Goal: Task Accomplishment & Management: Use online tool/utility

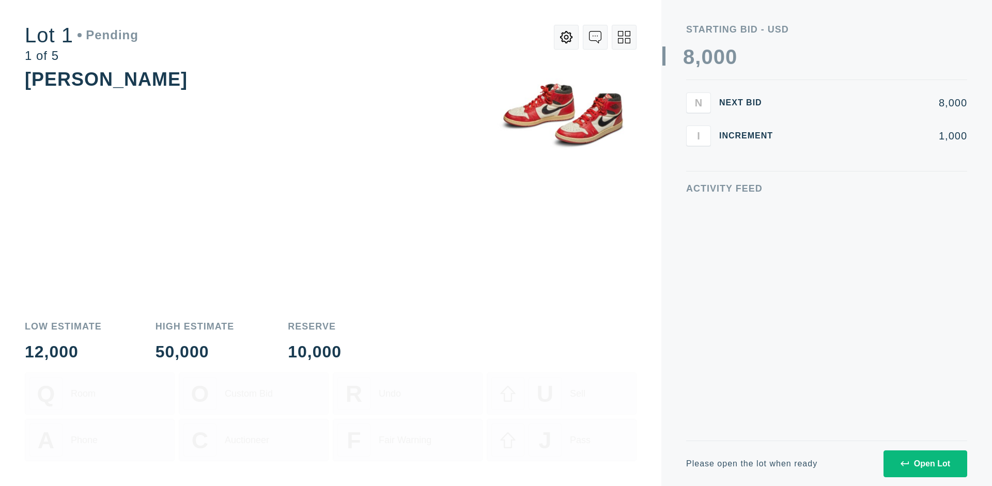
click at [925, 464] on div "Open Lot" at bounding box center [926, 463] width 50 height 9
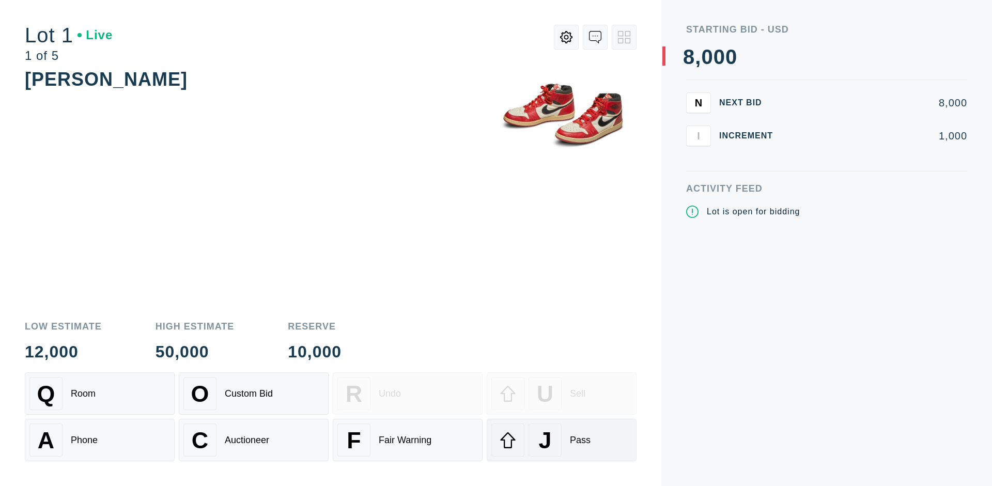
click at [562, 440] on div "J Pass" at bounding box center [561, 440] width 141 height 33
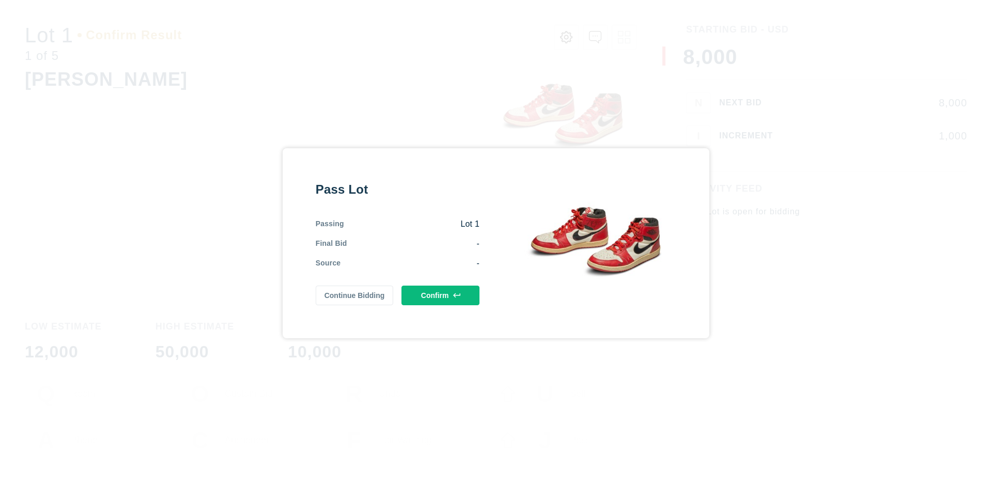
click at [441, 295] on button "Confirm" at bounding box center [440, 296] width 78 height 20
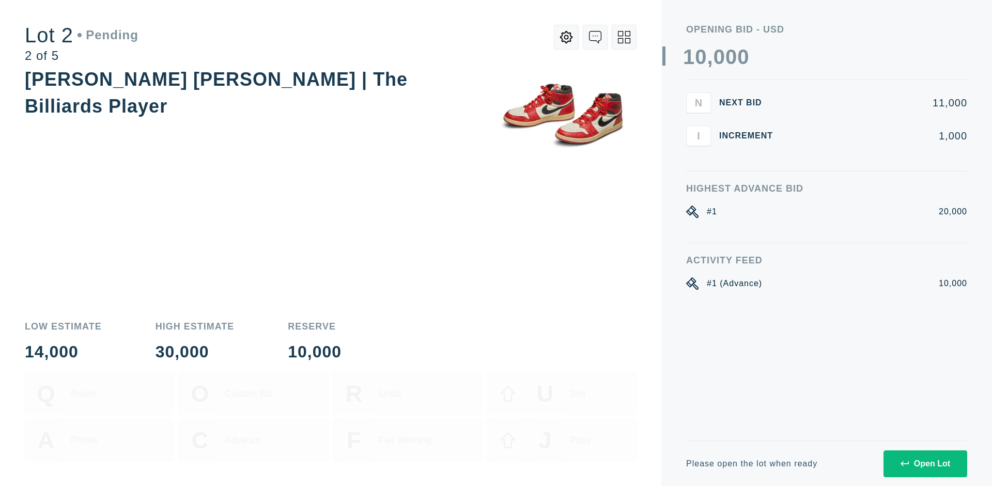
click at [925, 464] on div "Open Lot" at bounding box center [926, 463] width 50 height 9
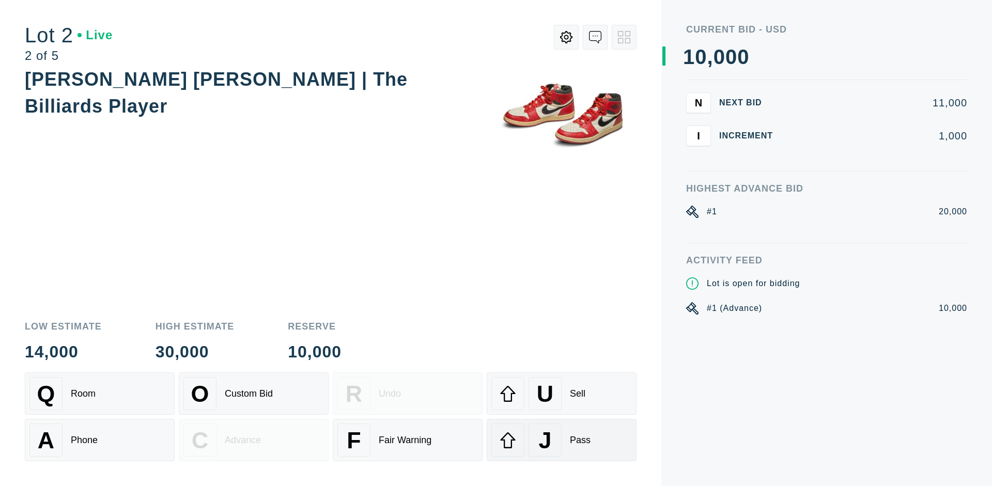
click at [562, 440] on div "J Pass" at bounding box center [561, 440] width 141 height 33
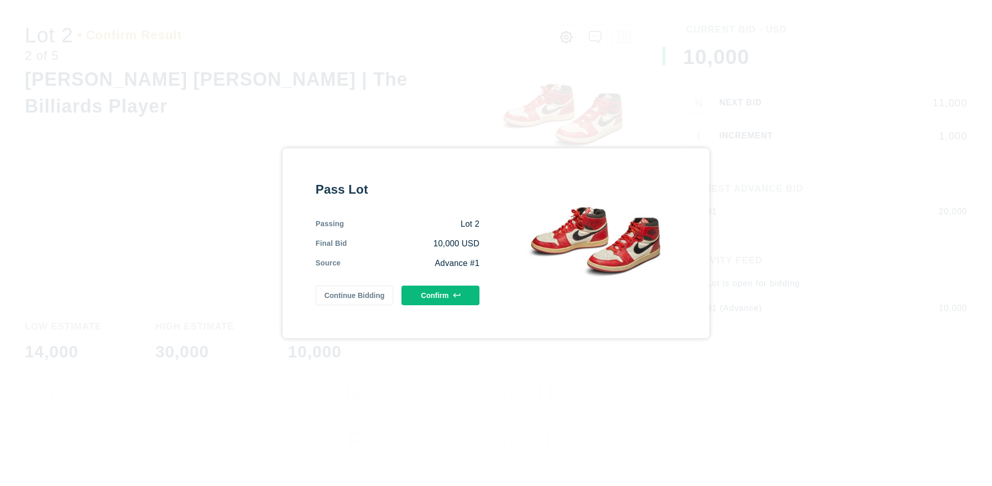
click at [441, 295] on button "Confirm" at bounding box center [440, 296] width 78 height 20
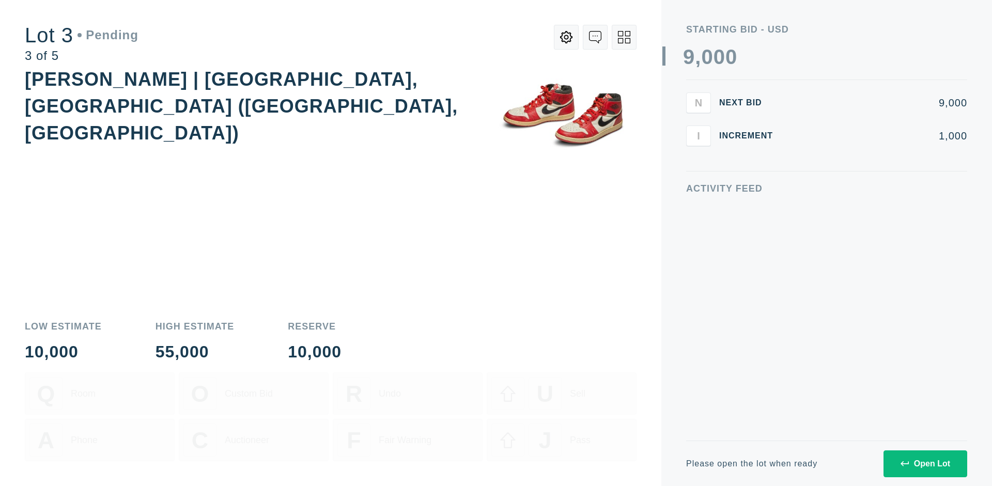
click at [925, 464] on div "Open Lot" at bounding box center [926, 463] width 50 height 9
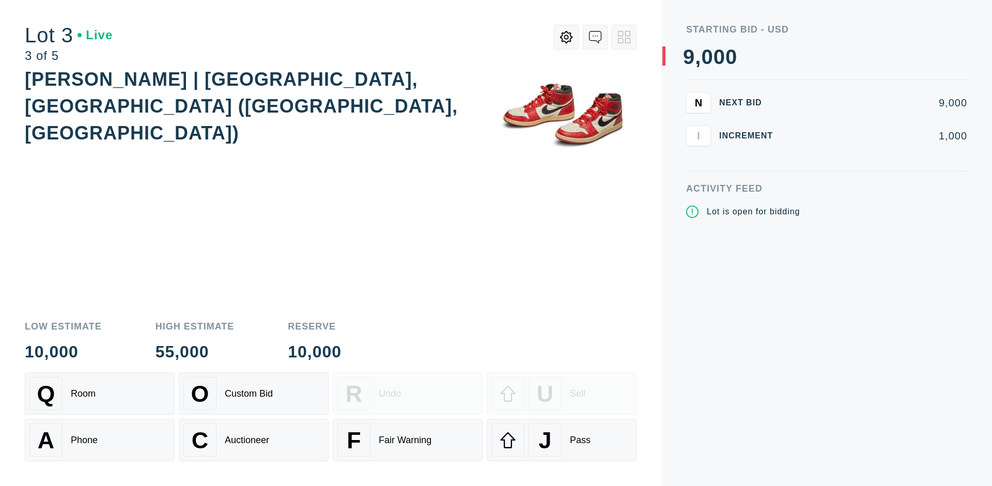
click at [562, 440] on div "J Pass" at bounding box center [561, 440] width 141 height 33
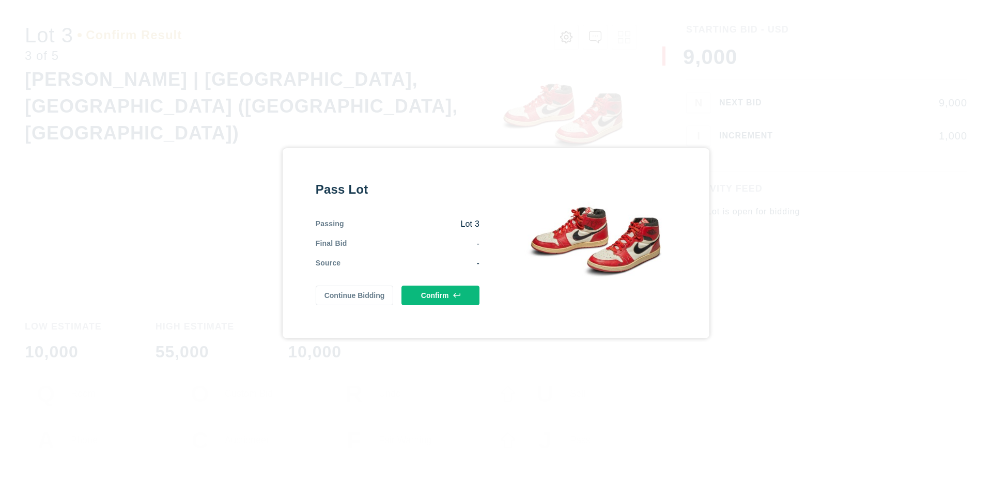
click at [441, 295] on button "Confirm" at bounding box center [440, 296] width 78 height 20
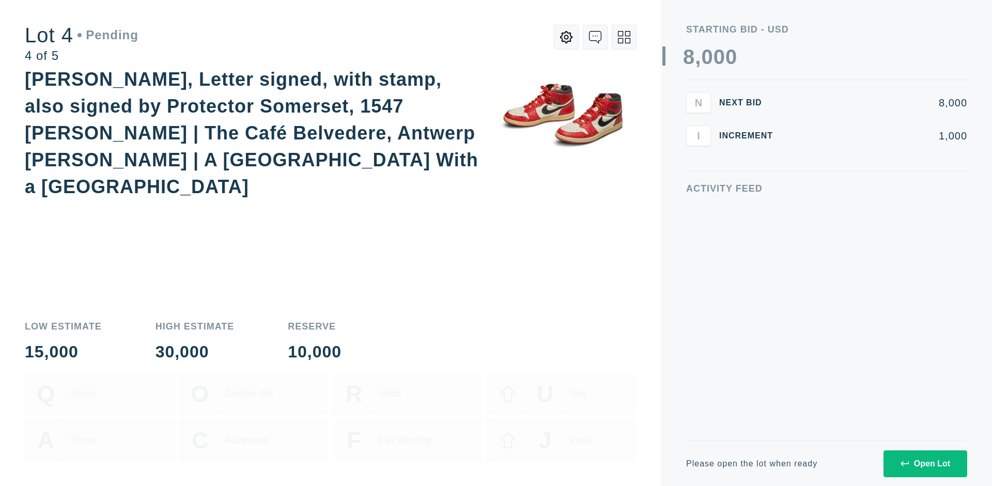
click at [624, 37] on icon at bounding box center [624, 37] width 12 height 12
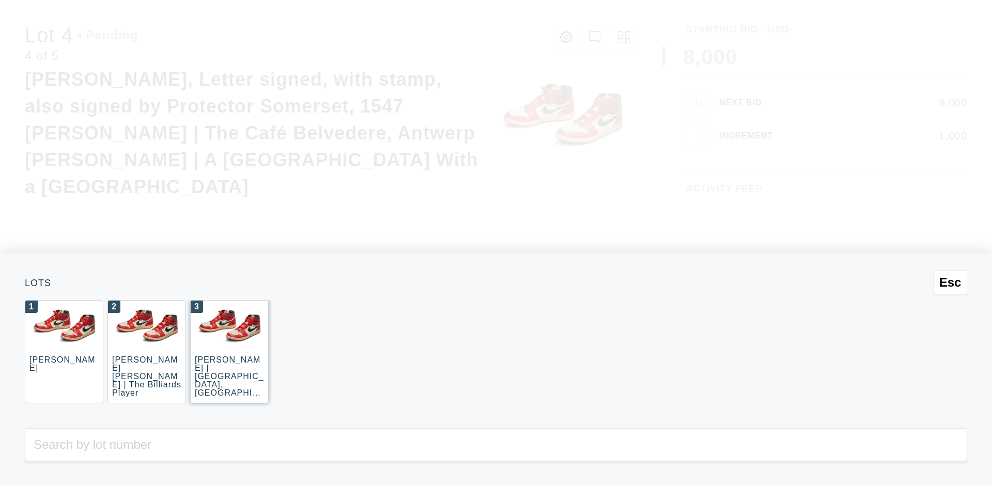
click at [229, 352] on div "3 JOAQUÍN SOROLLA | La Caleta, Málaga (La Caleta Beach, Málaga)" at bounding box center [229, 351] width 79 height 103
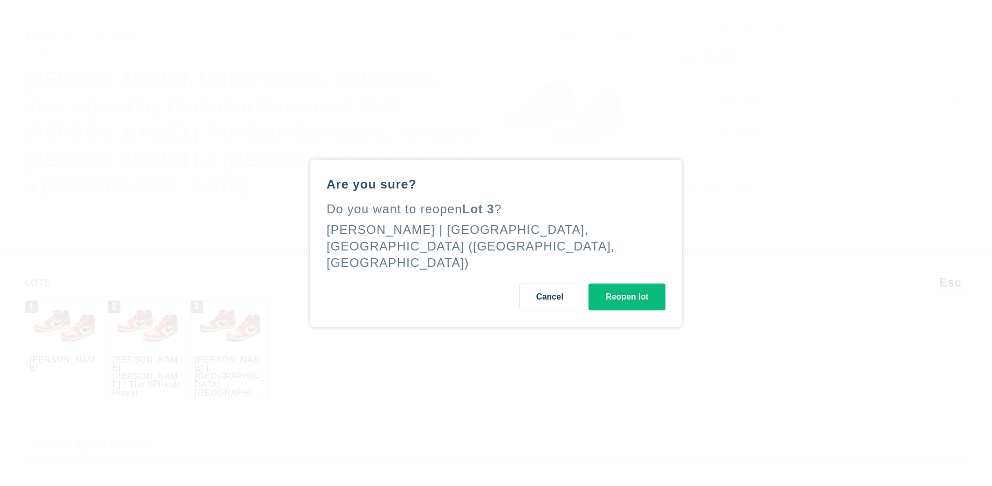
click at [627, 288] on button "Reopen lot" at bounding box center [627, 297] width 77 height 27
